Goal: Find contact information: Find contact information

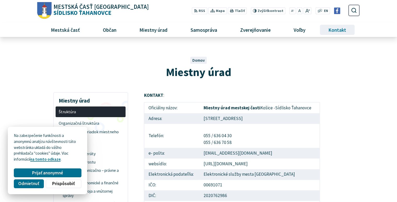
click at [339, 29] on span "Kontakt" at bounding box center [337, 30] width 22 height 14
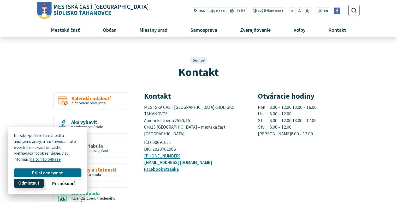
click at [24, 181] on span "Odmietnuť" at bounding box center [28, 183] width 21 height 5
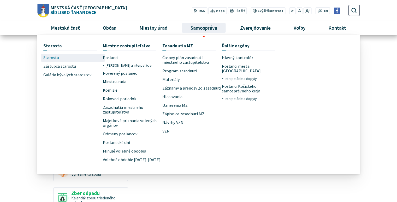
click at [54, 59] on span "Starosta" at bounding box center [51, 58] width 16 height 9
